Goal: Obtain resource: Obtain resource

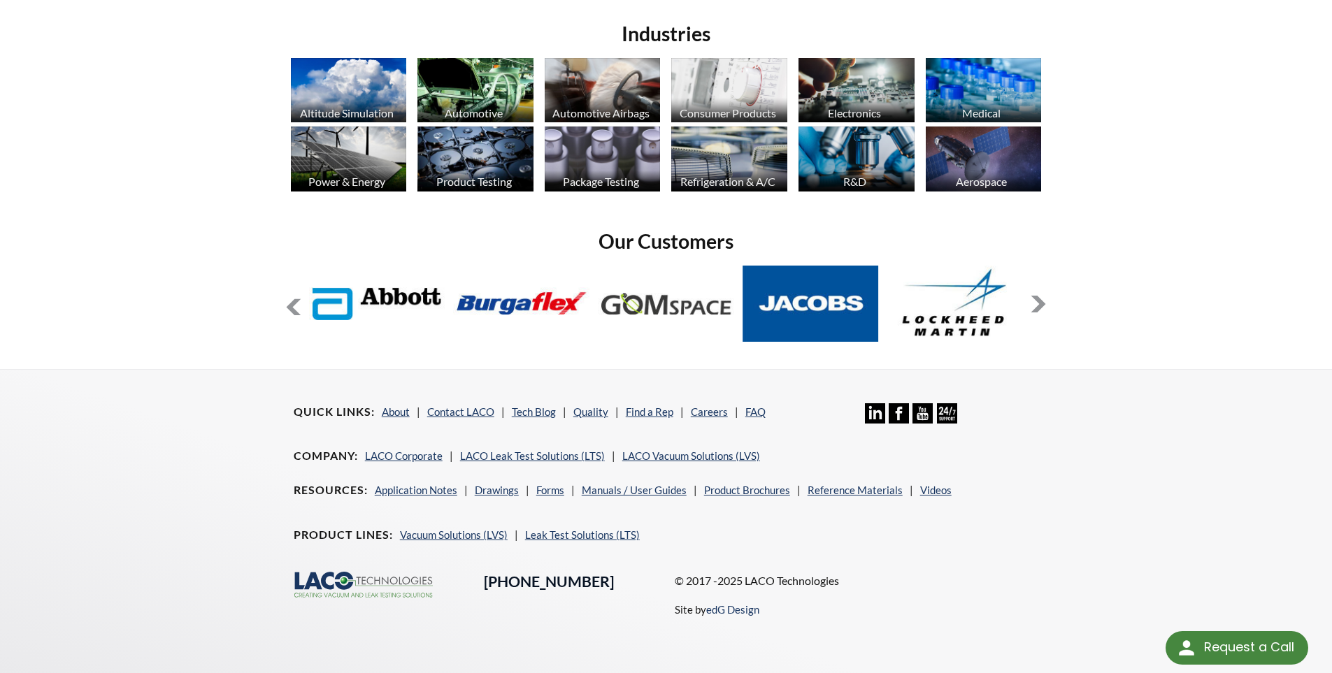
scroll to position [1104, 0]
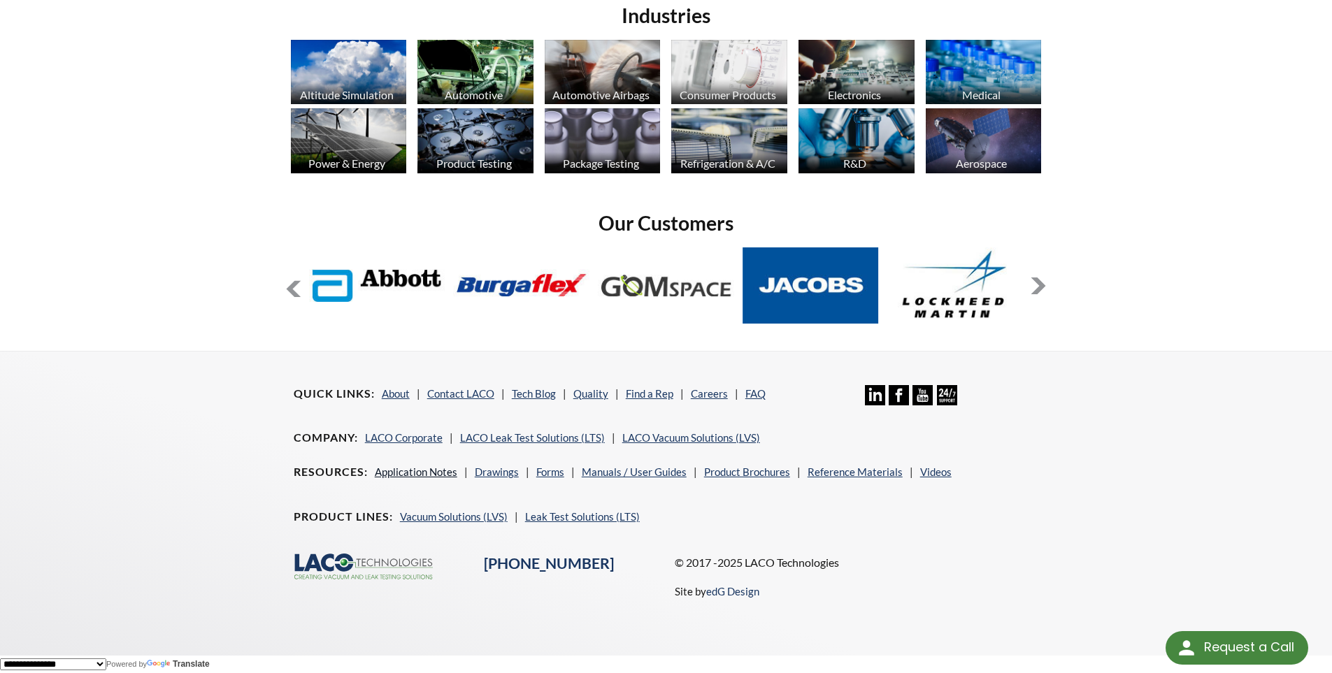
click at [402, 473] on link "Application Notes" at bounding box center [416, 472] width 83 height 13
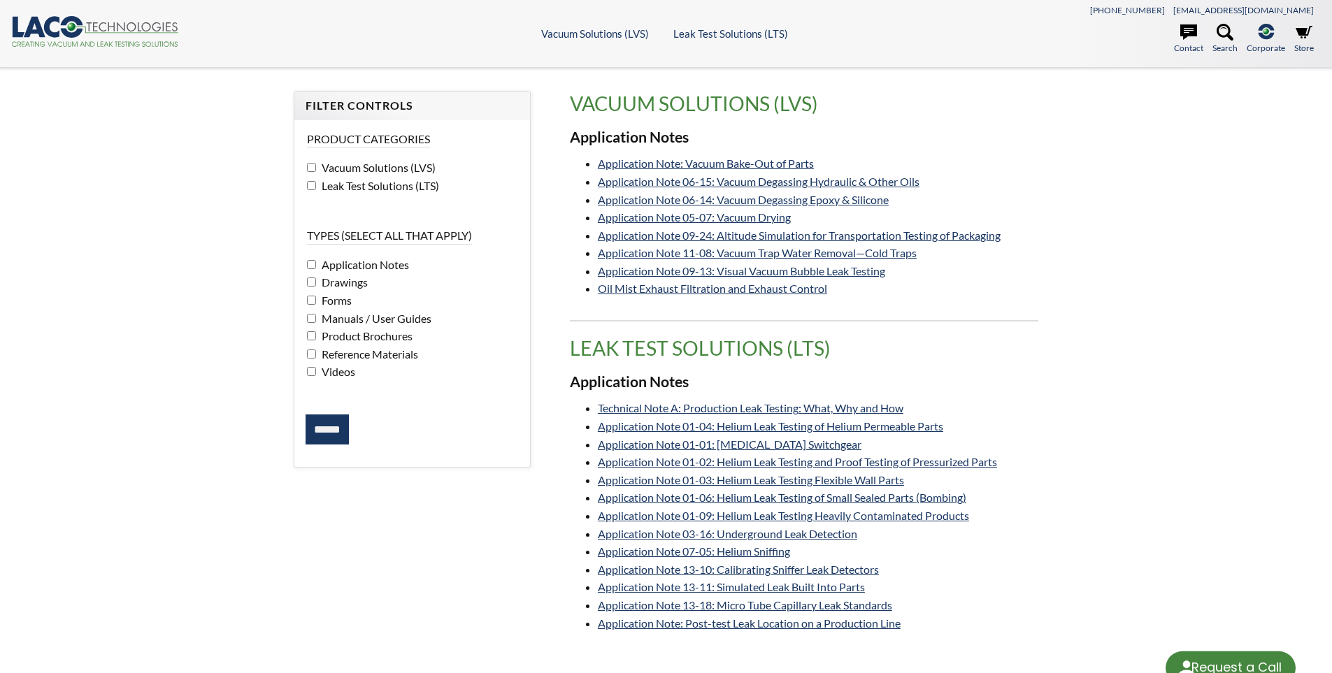
select select "Language Translate Widget"
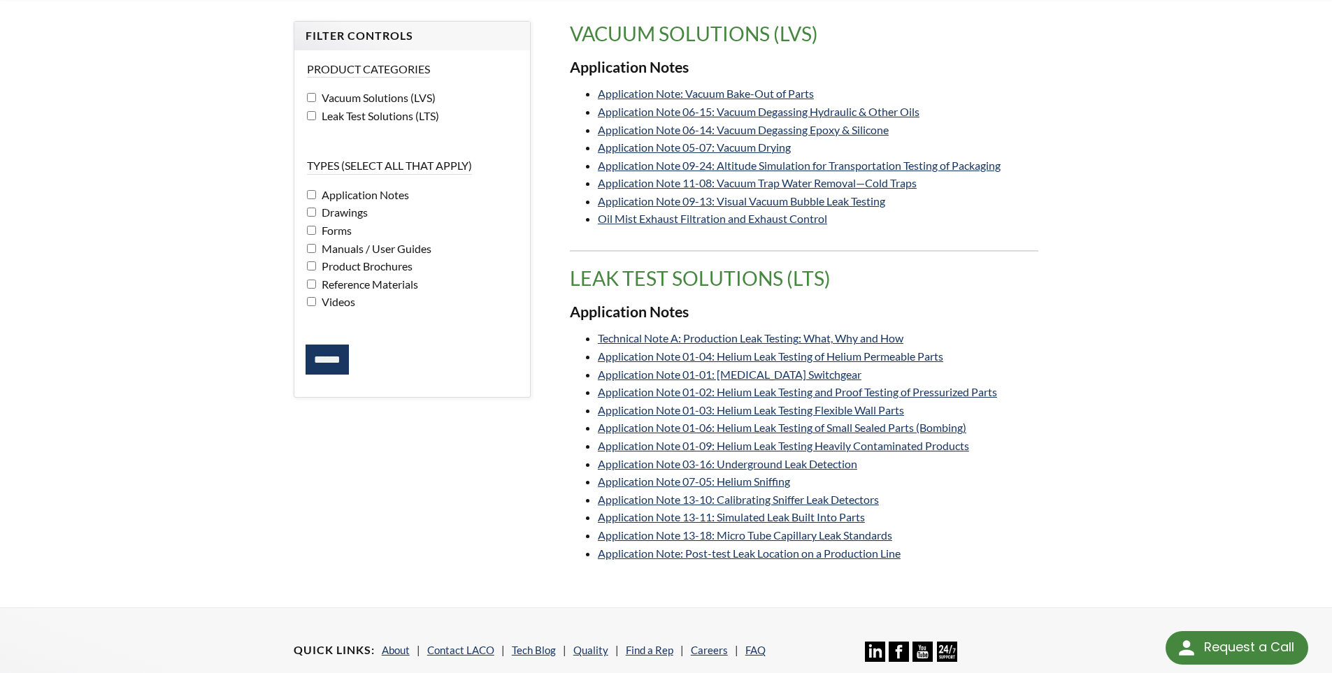
click at [320, 96] on span "Vacuum Solutions (LVS)" at bounding box center [376, 97] width 117 height 13
click at [327, 364] on input "******" at bounding box center [327, 360] width 43 height 31
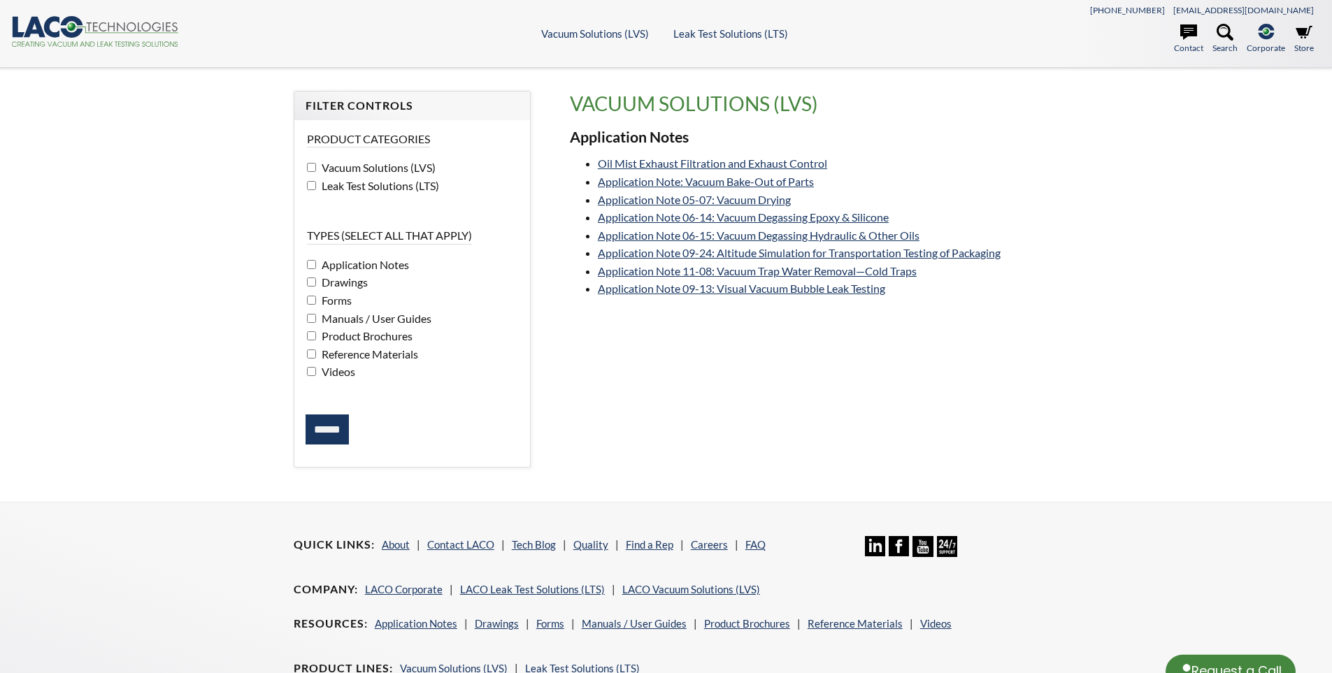
select select "Language Translate Widget"
click at [702, 233] on link "Application Note 06-15: Vacuum Degassing Hydraulic & Other Oils" at bounding box center [759, 235] width 322 height 13
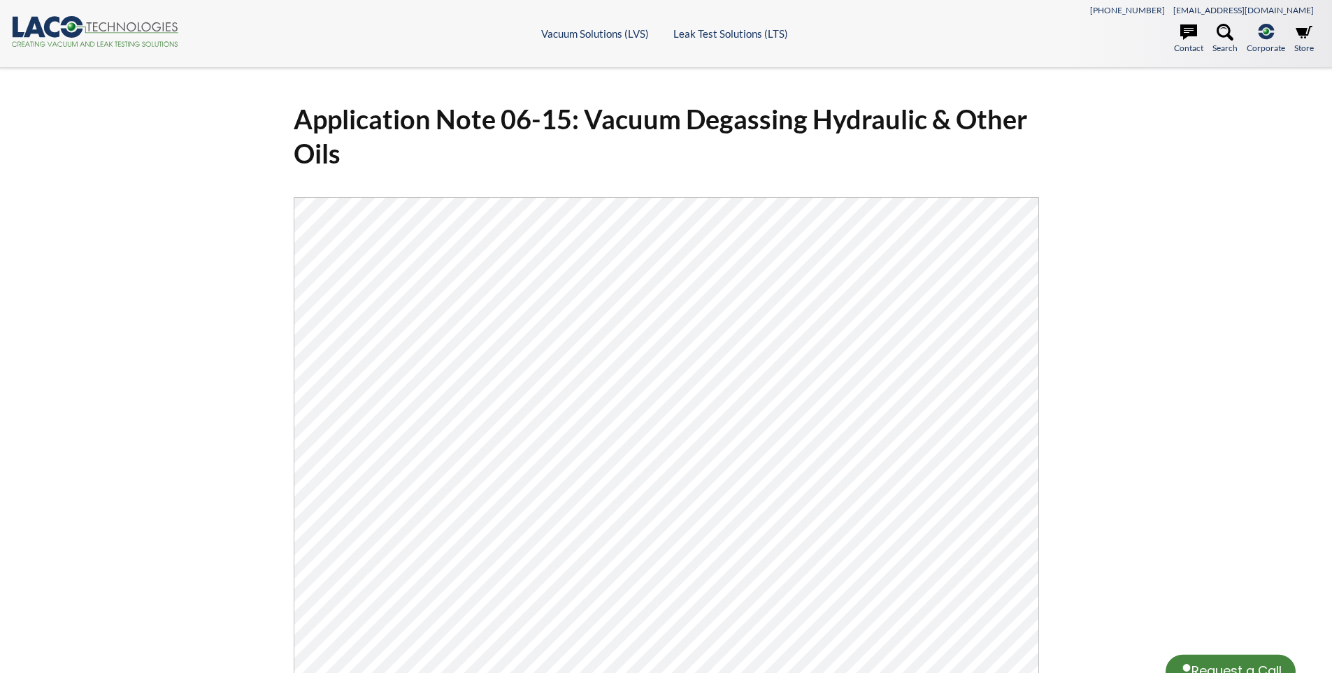
select select "Language Translate Widget"
